Goal: Task Accomplishment & Management: Complete application form

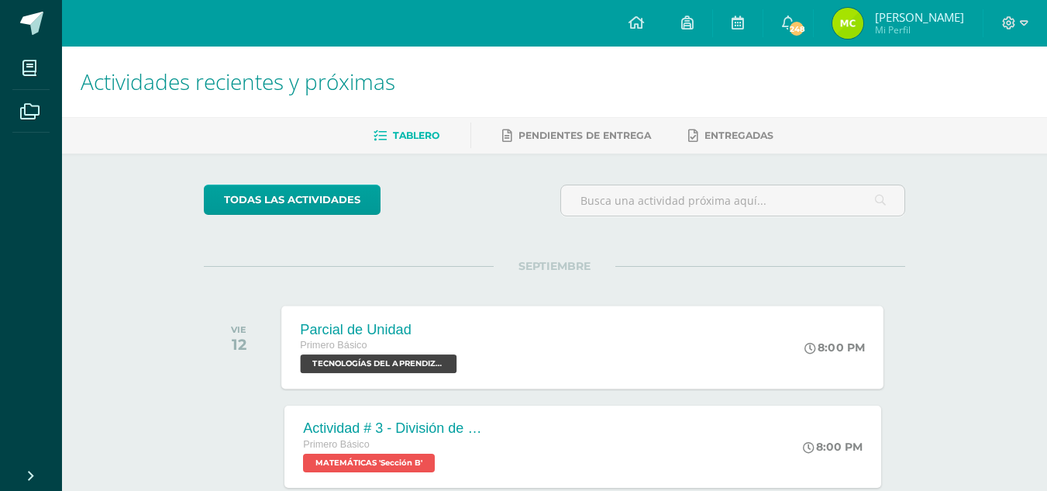
click at [398, 361] on span "TECNOLOGÍAS DEL APRENDIZAJE Y LA COMUNICACIÓN 'Sección B'" at bounding box center [379, 363] width 157 height 19
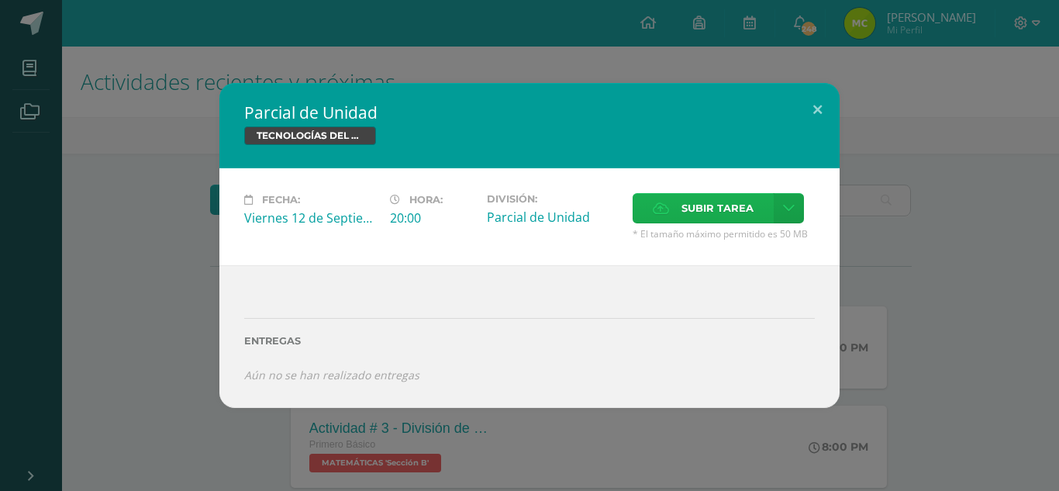
click at [702, 210] on span "Subir tarea" at bounding box center [717, 208] width 72 height 29
click at [0, 0] on input "Subir tarea" at bounding box center [0, 0] width 0 height 0
click at [811, 110] on button at bounding box center [817, 109] width 44 height 53
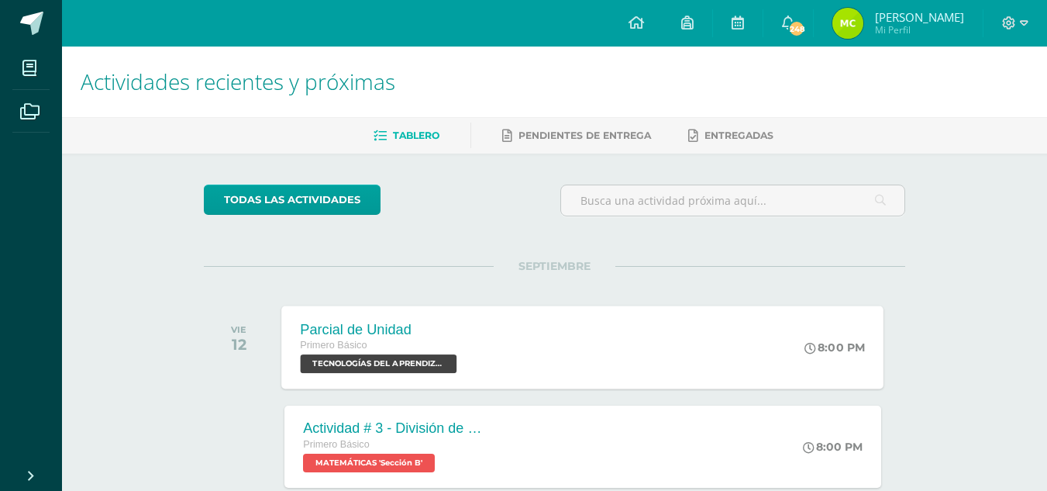
click at [389, 365] on span "TECNOLOGÍAS DEL APRENDIZAJE Y LA COMUNICACIÓN 'Sección B'" at bounding box center [379, 363] width 157 height 19
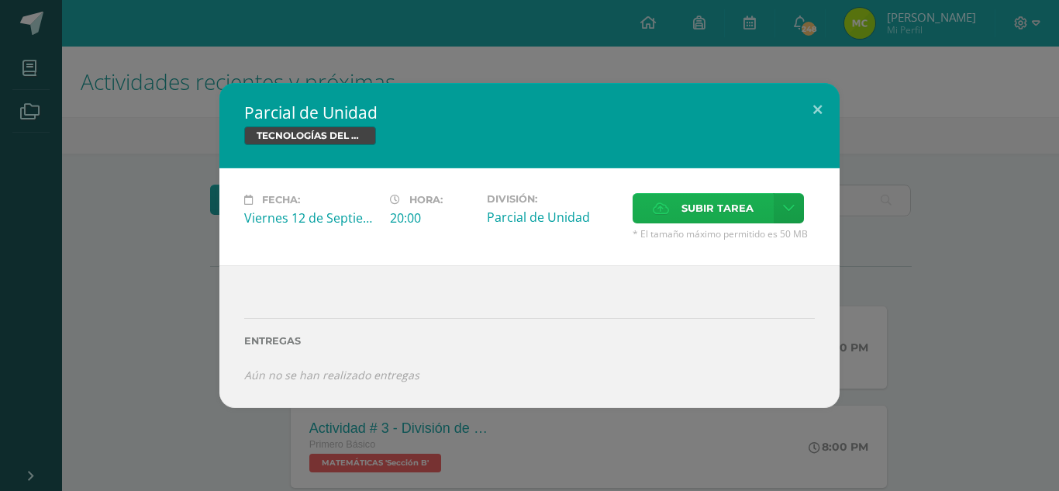
click at [659, 212] on icon at bounding box center [661, 208] width 16 height 10
click at [0, 0] on input "Subir tarea" at bounding box center [0, 0] width 0 height 0
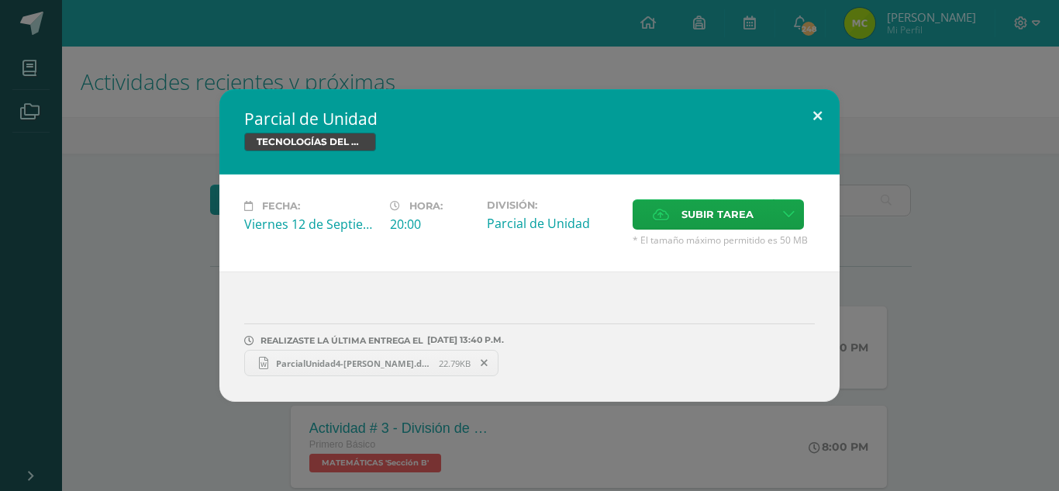
click at [815, 118] on button at bounding box center [817, 115] width 44 height 53
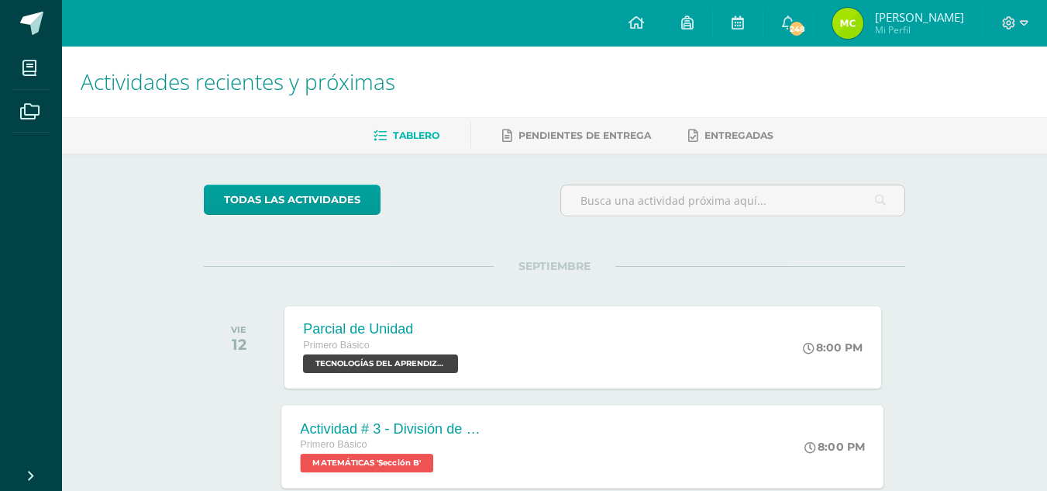
click at [395, 461] on span "MATEMÁTICAS 'Sección B'" at bounding box center [367, 462] width 133 height 19
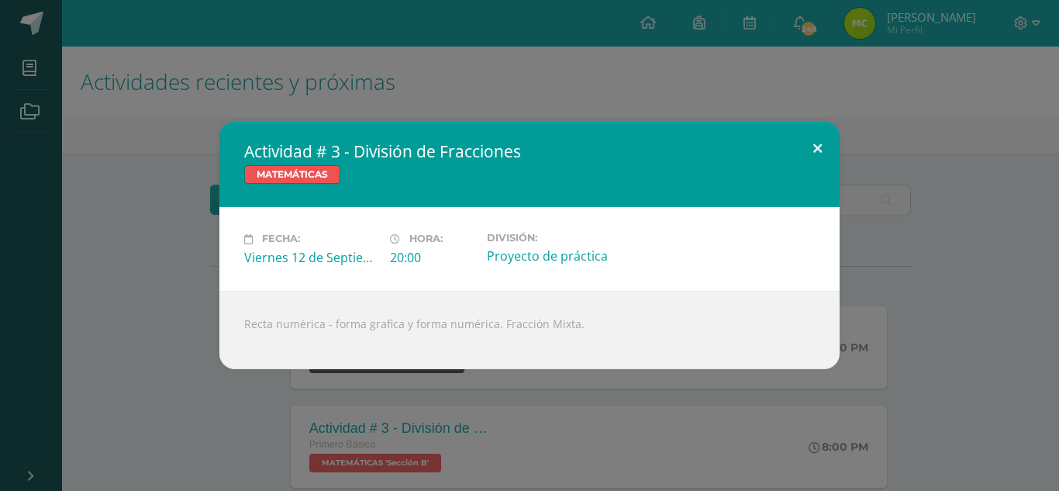
click at [815, 141] on button at bounding box center [817, 148] width 44 height 53
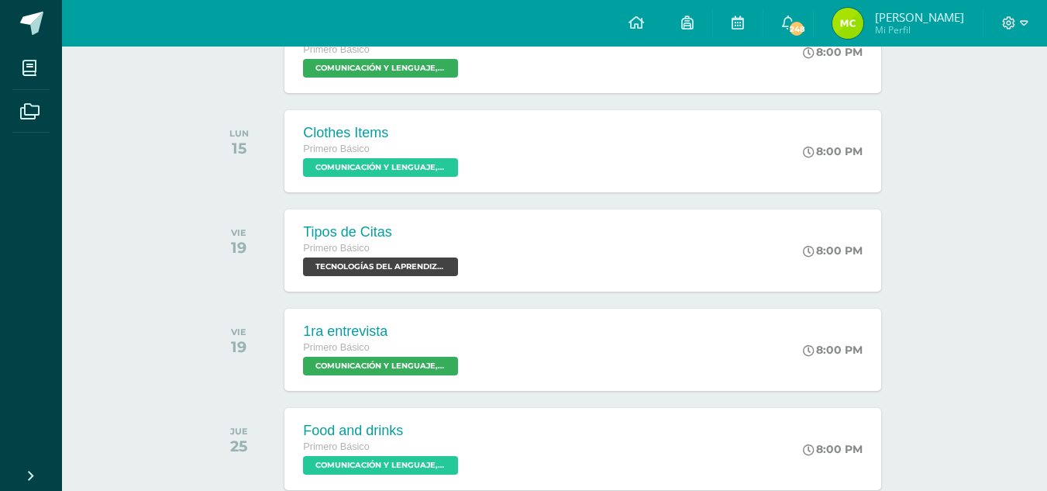
scroll to position [620, 0]
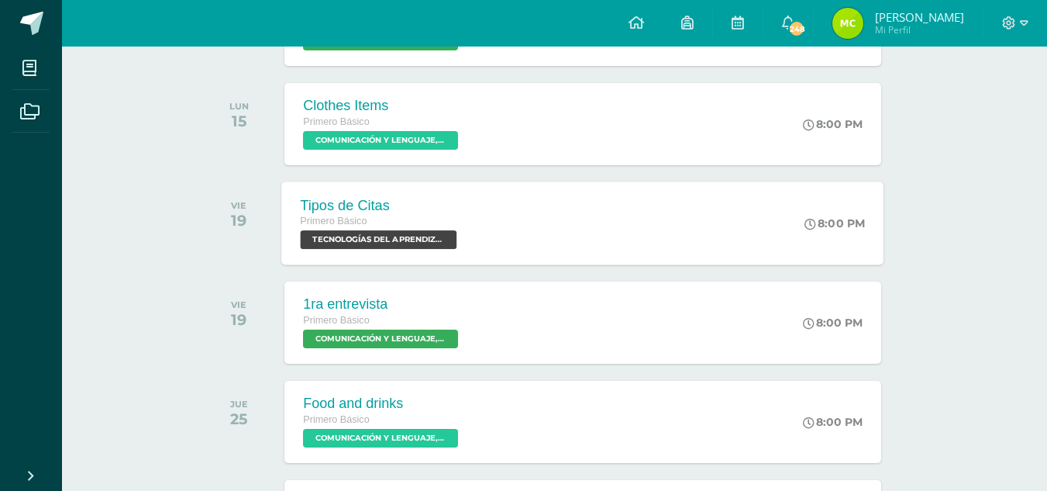
click at [428, 232] on span "TECNOLOGÍAS DEL APRENDIZAJE Y LA COMUNICACIÓN 'Sección B'" at bounding box center [379, 239] width 157 height 19
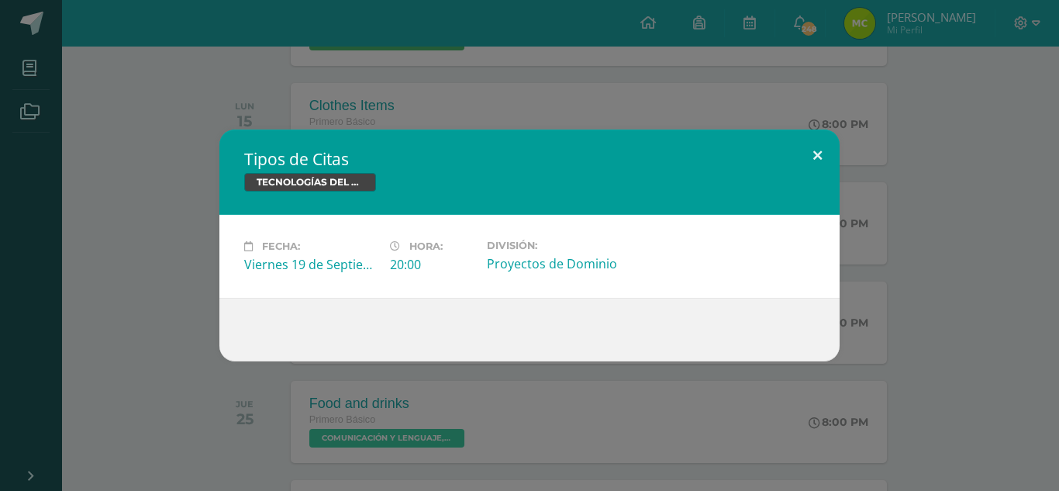
click at [818, 149] on button at bounding box center [817, 155] width 44 height 53
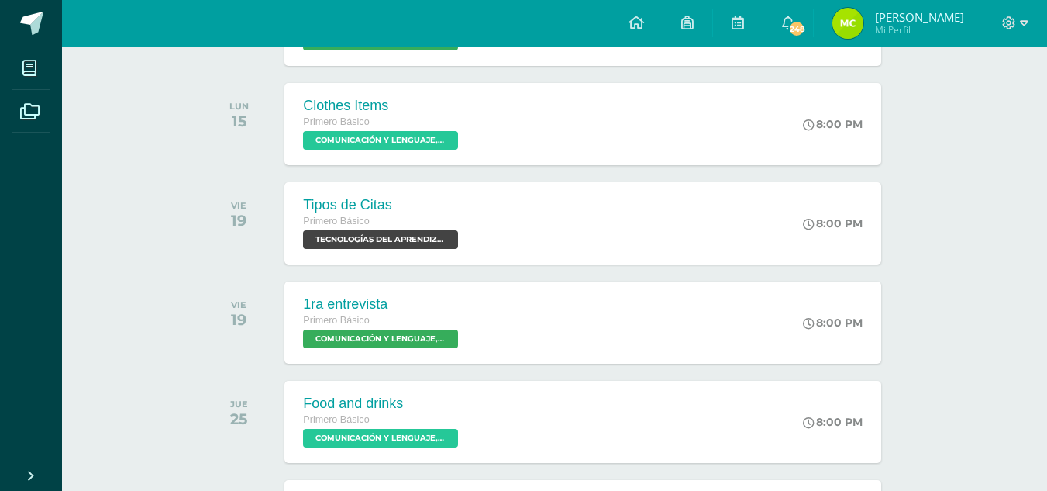
click at [1024, 14] on div at bounding box center [1015, 23] width 64 height 46
click at [1018, 23] on span at bounding box center [1015, 23] width 26 height 17
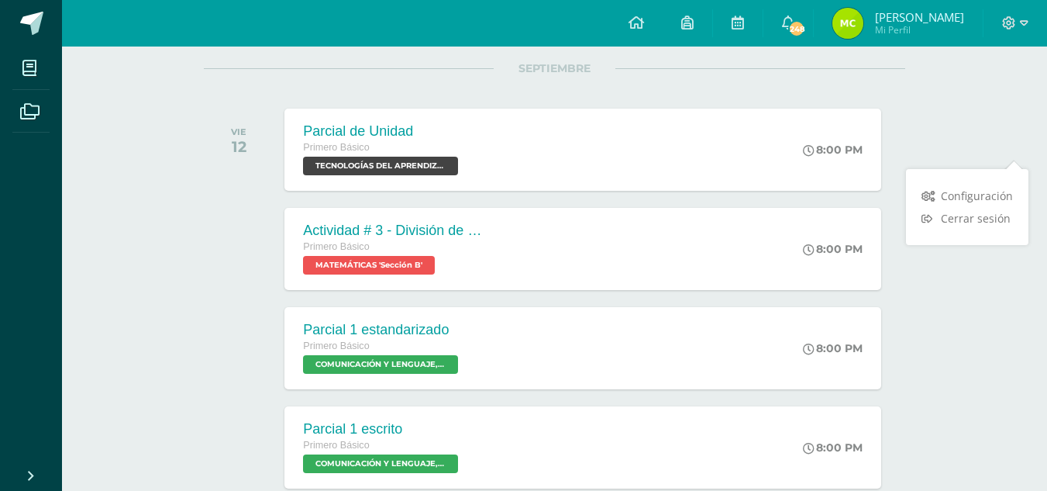
scroll to position [0, 0]
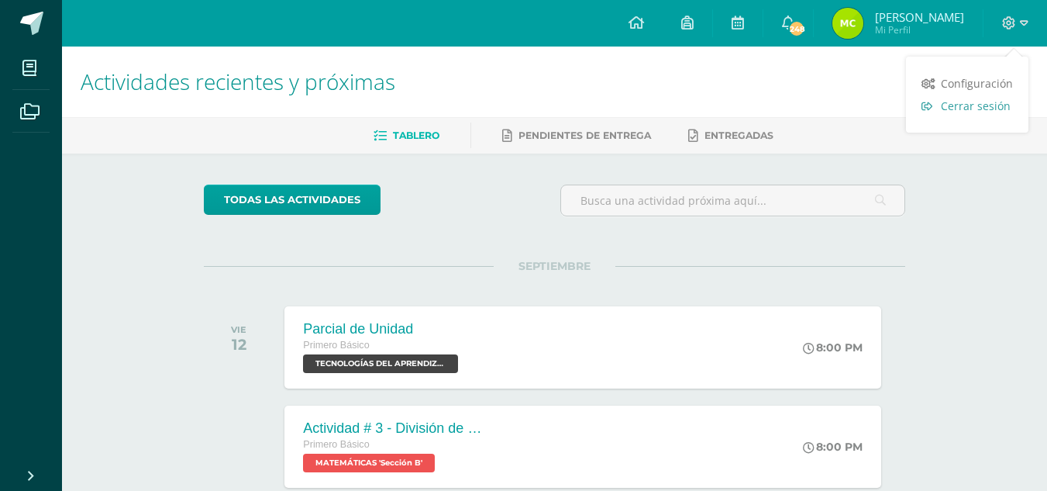
click at [960, 104] on span "Cerrar sesión" at bounding box center [976, 105] width 70 height 15
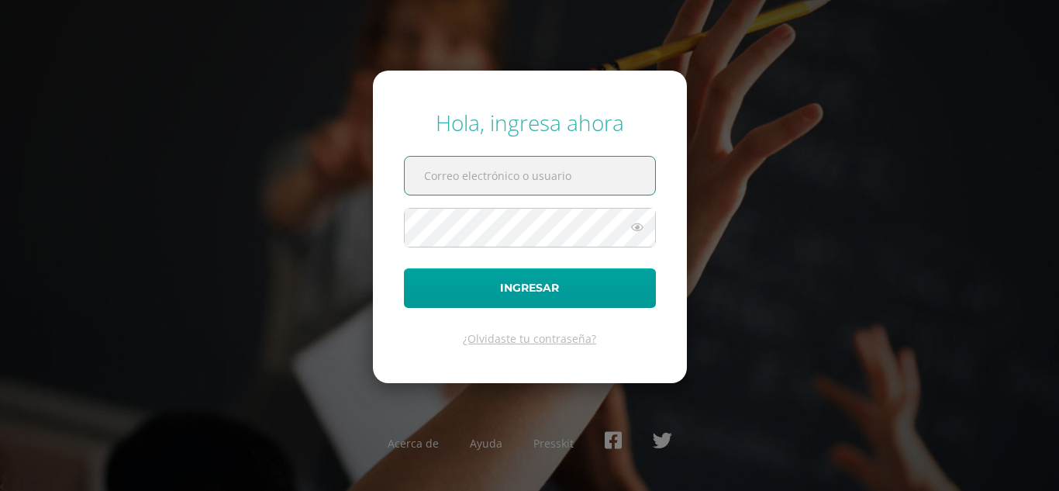
click at [458, 171] on input "text" at bounding box center [530, 176] width 250 height 38
type input "[EMAIL_ADDRESS][DOMAIN_NAME]"
click at [640, 228] on icon at bounding box center [637, 227] width 20 height 19
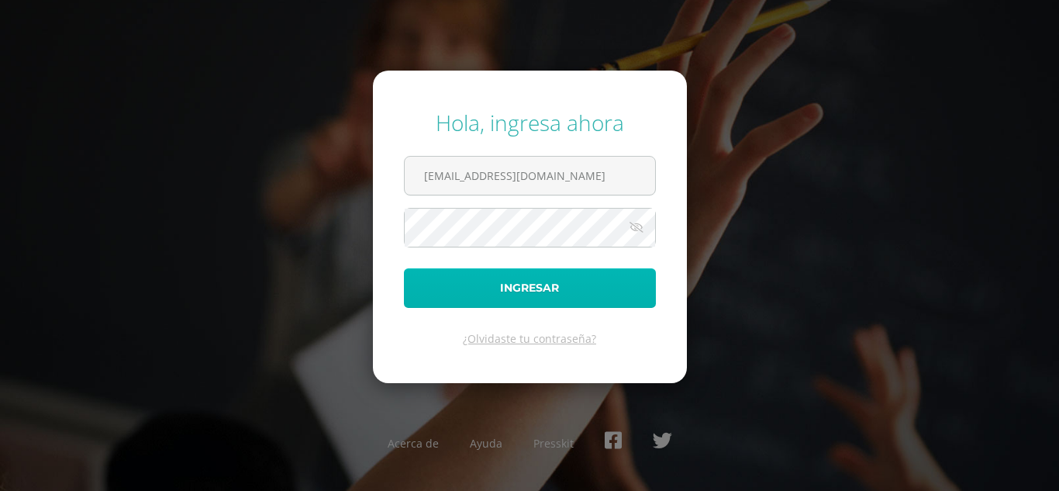
click at [541, 287] on button "Ingresar" at bounding box center [530, 288] width 252 height 40
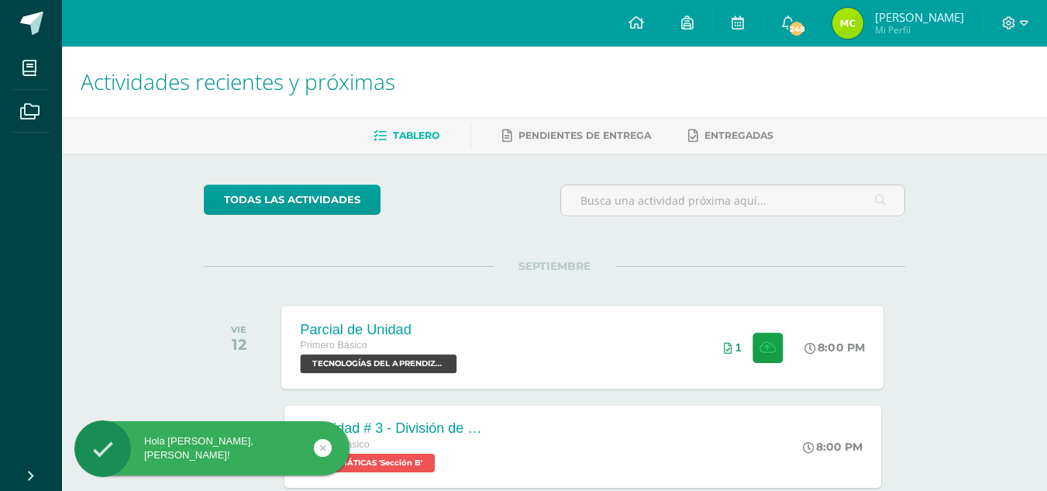
click at [392, 355] on span "TECNOLOGÍAS DEL APRENDIZAJE Y LA COMUNICACIÓN 'Sección B'" at bounding box center [379, 363] width 157 height 19
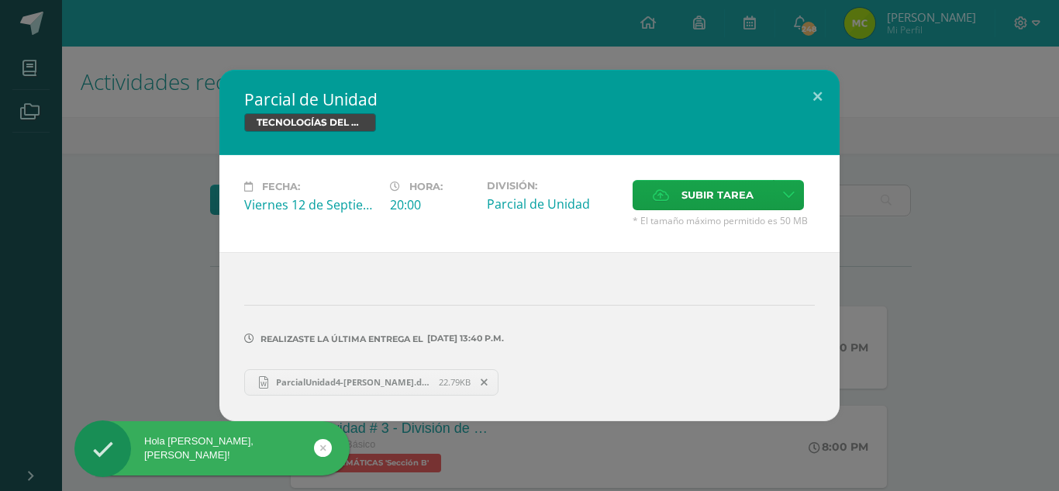
click at [414, 383] on span "ParcialUnidad4-[PERSON_NAME].docx" at bounding box center [353, 382] width 170 height 12
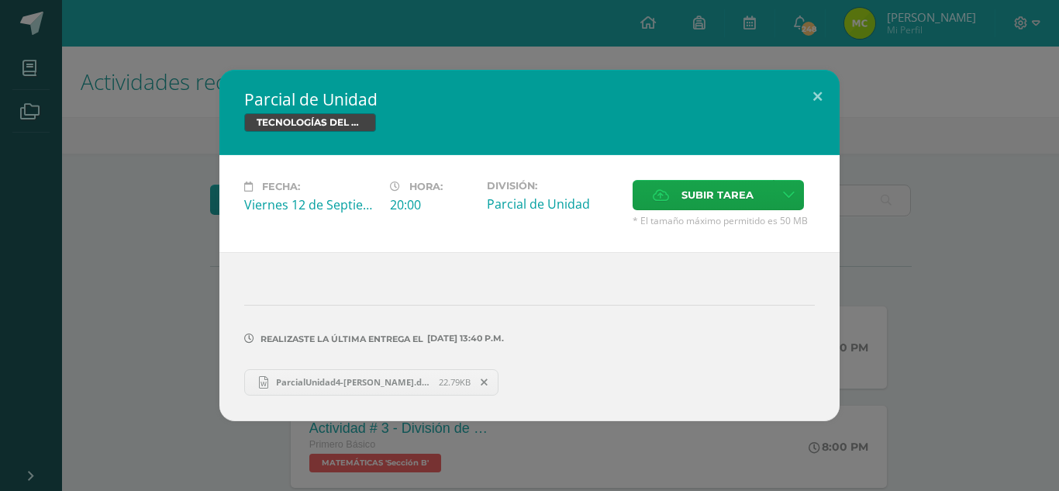
click at [449, 382] on span "22.79KB" at bounding box center [455, 382] width 32 height 12
click at [361, 384] on span "ParcialUnidad4-[PERSON_NAME].docx" at bounding box center [353, 382] width 170 height 12
